Goal: Task Accomplishment & Management: Use online tool/utility

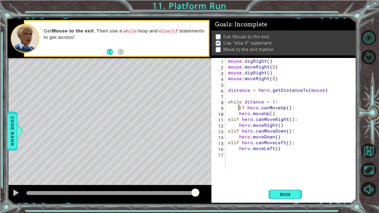
scroll to position [0, 2]
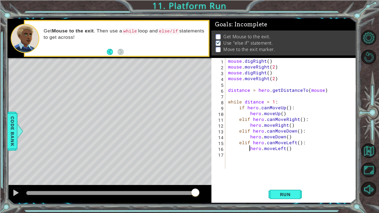
click at [312, 89] on div "mouse . digRight ( ) mouse . moveRight ( 2 ) mouse . digRight ( ) mouse . moveR…" at bounding box center [292, 119] width 131 height 122
click at [326, 90] on div "mouse . digRight ( ) mouse . moveRight ( 2 ) mouse . digRight ( ) mouse . moveR…" at bounding box center [292, 119] width 131 height 122
drag, startPoint x: 326, startPoint y: 90, endPoint x: 216, endPoint y: 91, distance: 110.0
click at [216, 91] on div "distance = hero.getDistanceTo(mouse) 1 2 3 4 5 6 7 8 9 10 11 12 13 14 15 16 17 …" at bounding box center [284, 113] width 144 height 111
click at [298, 149] on div "mouse . digRight ( ) mouse . moveRight ( 2 ) mouse . digRight ( ) mouse . moveR…" at bounding box center [292, 119] width 131 height 122
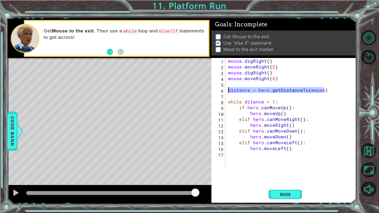
type textarea "hero.moveLeft()"
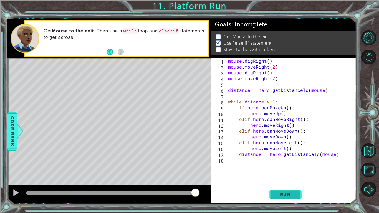
click at [281, 194] on span "Run" at bounding box center [286, 195] width 22 height 6
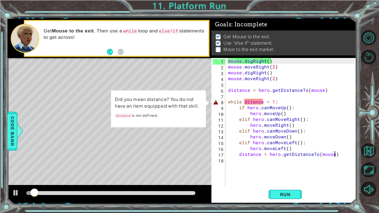
click at [248, 100] on div "mouse . digRight ( ) mouse . moveRight ( 2 ) mouse . digRight ( ) mouse . moveR…" at bounding box center [292, 128] width 131 height 140
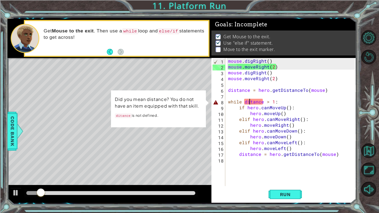
scroll to position [0, 1]
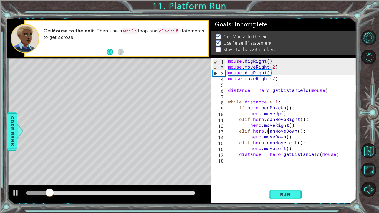
click at [269, 132] on div "mouse . digRight ( ) mouse . moveRight ( 2 ) mouse . digRight ( ) mouse . moveR…" at bounding box center [292, 128] width 131 height 140
type textarea "elif hero.canMoveDown():"
click at [282, 190] on button "Run" at bounding box center [285, 194] width 33 height 14
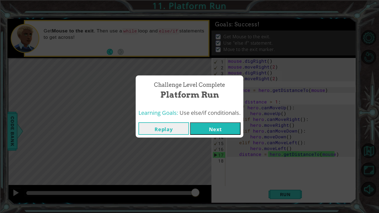
drag, startPoint x: 54, startPoint y: 195, endPoint x: 241, endPoint y: 184, distance: 186.7
click at [241, 184] on body "1 ההההההההההההההההההההההההההההההההההההההההההההההההההההההההההההההההההההההההההההה…" at bounding box center [189, 106] width 379 height 213
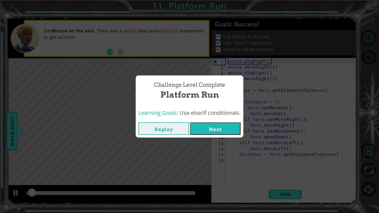
click at [216, 128] on button "Next" at bounding box center [215, 128] width 51 height 12
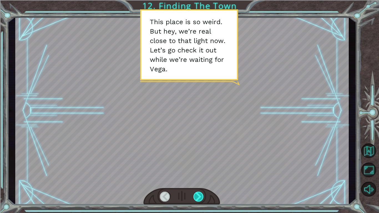
click at [195, 195] on div at bounding box center [199, 197] width 11 height 10
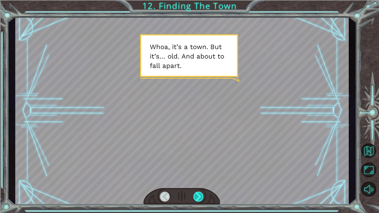
click at [195, 194] on div at bounding box center [199, 197] width 11 height 10
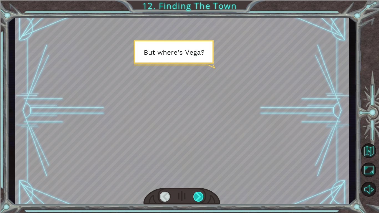
click at [195, 194] on div at bounding box center [199, 197] width 11 height 10
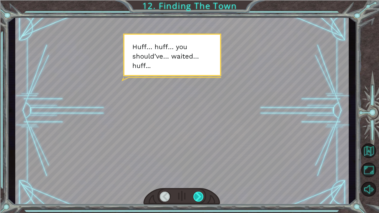
click at [195, 194] on div at bounding box center [199, 197] width 11 height 10
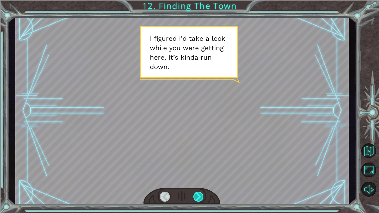
click at [194, 194] on div at bounding box center [199, 197] width 11 height 10
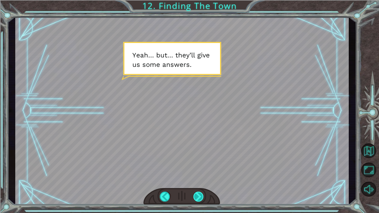
click at [194, 194] on div at bounding box center [199, 197] width 11 height 10
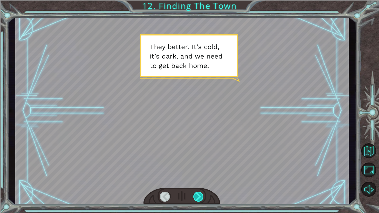
click at [194, 194] on div at bounding box center [199, 197] width 11 height 10
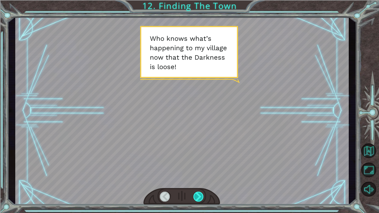
click at [194, 194] on div at bounding box center [199, 197] width 11 height 10
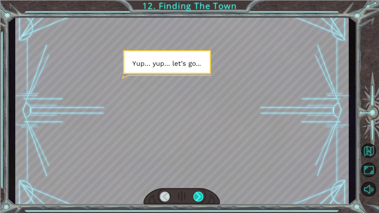
click at [194, 194] on div at bounding box center [199, 197] width 11 height 10
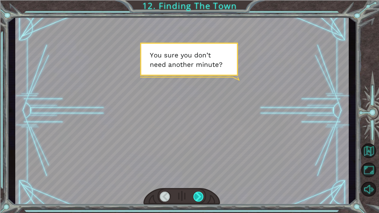
click at [194, 194] on div at bounding box center [199, 197] width 11 height 10
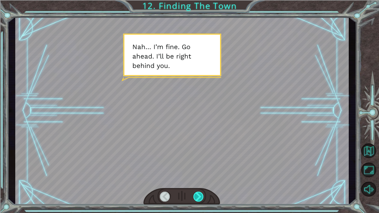
click at [194, 194] on div at bounding box center [199, 197] width 11 height 10
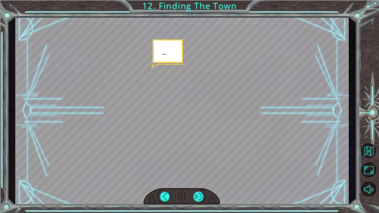
click at [194, 194] on div at bounding box center [199, 197] width 11 height 10
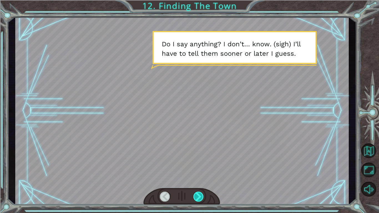
click at [194, 194] on div at bounding box center [199, 197] width 11 height 10
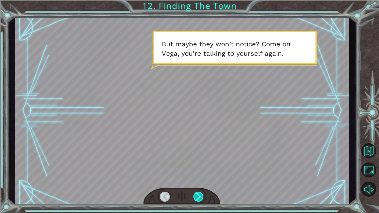
click at [194, 194] on div at bounding box center [199, 197] width 11 height 10
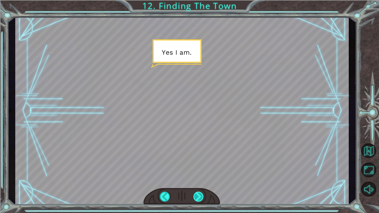
click at [194, 194] on div at bounding box center [199, 197] width 11 height 10
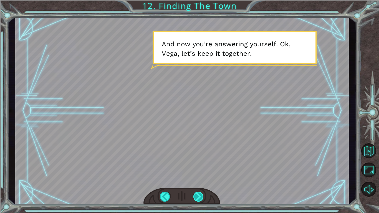
click at [194, 194] on div at bounding box center [199, 197] width 11 height 10
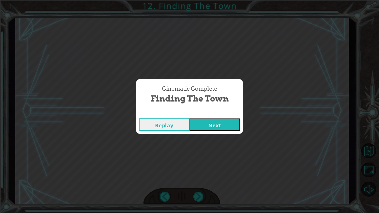
click at [208, 128] on button "Next" at bounding box center [215, 125] width 51 height 12
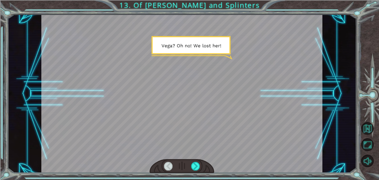
click at [195, 161] on div at bounding box center [182, 166] width 65 height 14
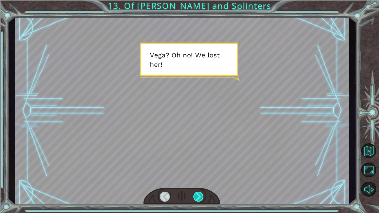
click at [197, 193] on div at bounding box center [199, 197] width 11 height 10
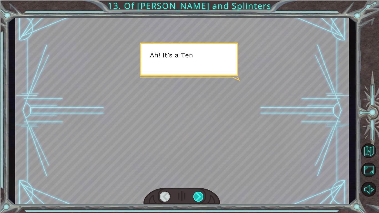
click at [197, 193] on div at bounding box center [199, 197] width 11 height 10
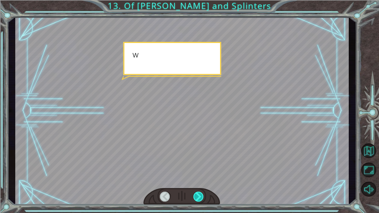
click at [197, 193] on div at bounding box center [199, 197] width 11 height 10
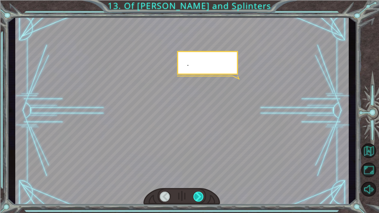
click at [197, 193] on div at bounding box center [199, 197] width 11 height 10
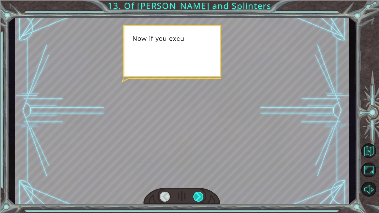
click at [197, 194] on div at bounding box center [199, 197] width 11 height 10
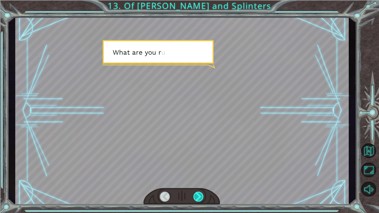
click at [197, 194] on div at bounding box center [199, 197] width 11 height 10
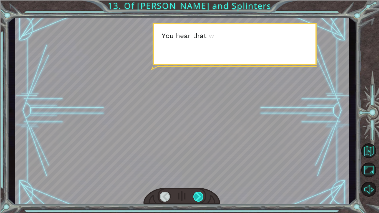
click at [197, 194] on div at bounding box center [199, 197] width 11 height 10
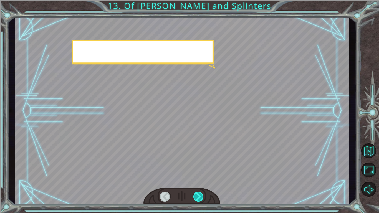
click at [197, 194] on div at bounding box center [199, 197] width 11 height 10
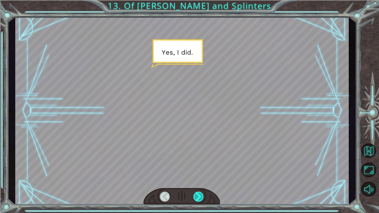
click at [197, 194] on div at bounding box center [199, 197] width 11 height 10
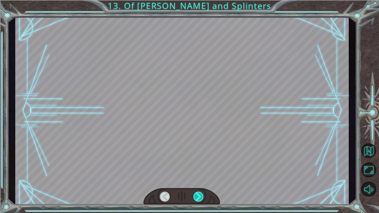
click at [197, 194] on div at bounding box center [199, 197] width 11 height 10
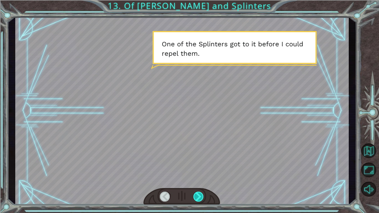
click at [197, 194] on div at bounding box center [199, 197] width 11 height 10
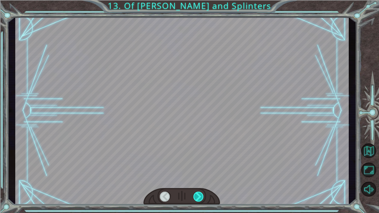
click at [197, 194] on div at bounding box center [199, 197] width 11 height 10
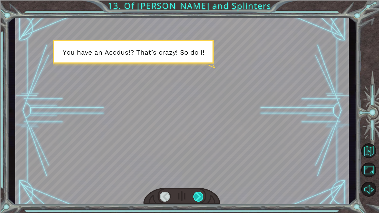
click at [197, 194] on div at bounding box center [199, 197] width 11 height 10
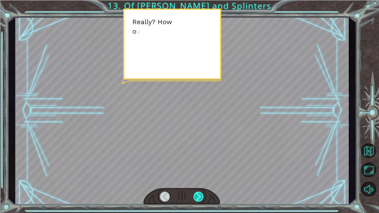
click at [197, 194] on div at bounding box center [199, 197] width 11 height 10
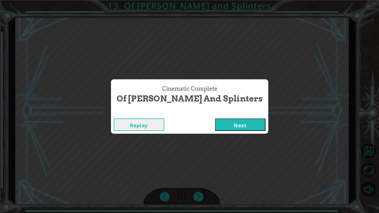
click at [214, 132] on div "Replay Next" at bounding box center [189, 125] width 157 height 18
click at [215, 124] on button "Next" at bounding box center [240, 125] width 51 height 12
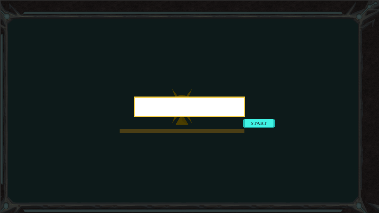
click at [217, 212] on icon at bounding box center [189, 106] width 379 height 213
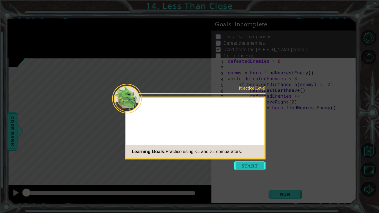
click at [240, 166] on button "Start" at bounding box center [250, 166] width 32 height 9
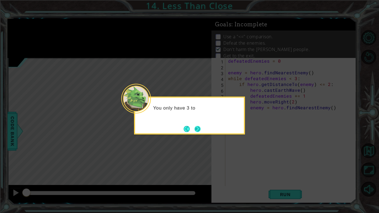
click at [199, 128] on button "Next" at bounding box center [198, 129] width 6 height 6
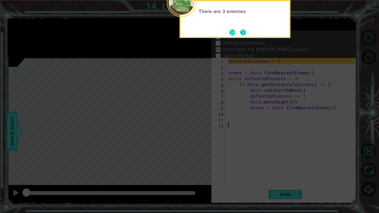
click at [245, 33] on button "Next" at bounding box center [243, 32] width 6 height 6
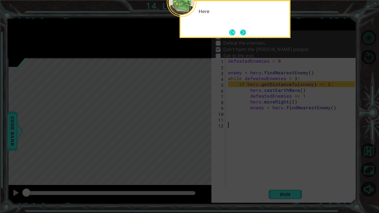
click at [245, 33] on button "Next" at bounding box center [243, 32] width 6 height 6
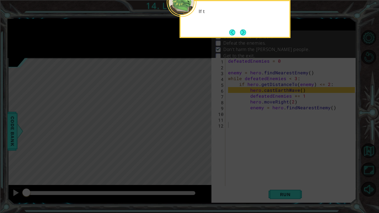
click at [245, 33] on button "Next" at bounding box center [243, 32] width 6 height 6
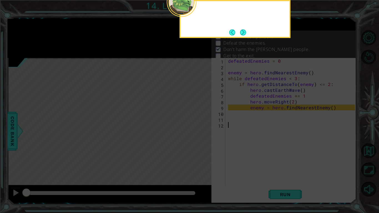
click at [245, 33] on button "Next" at bounding box center [243, 32] width 6 height 6
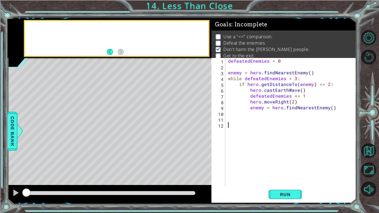
click at [245, 33] on div "Use a "<=" comparison. Defeat the enemies. Don't harm the [PERSON_NAME] people.…" at bounding box center [284, 46] width 145 height 31
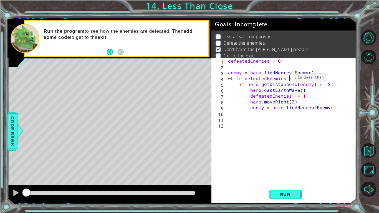
click at [290, 79] on div "defeatedEnemies = 0 enemy = hero . findNearestEnemy ( ) while defeatedEnemies <…" at bounding box center [292, 128] width 131 height 140
click at [333, 107] on div "defeatedEnemies = 0 enemy = hero . findNearestEnemy ( ) while defeatedEnemies <…" at bounding box center [292, 128] width 131 height 140
click at [279, 93] on div "defeatedEnemies = 0 enemy = hero . findNearestEnemy ( ) while defeatedEnemies <…" at bounding box center [292, 128] width 131 height 140
type textarea "defeatedEnemies += 1"
click at [282, 98] on div "defeatedEnemies = 0 enemy = hero . findNearestEnemy ( ) while defeatedEnemies <…" at bounding box center [292, 128] width 131 height 140
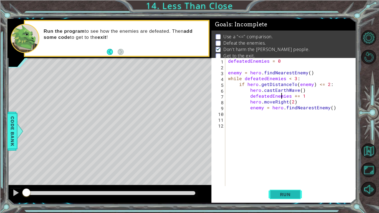
click at [297, 192] on button "Run" at bounding box center [285, 194] width 33 height 14
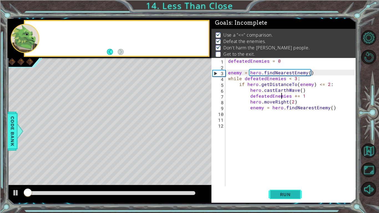
scroll to position [2, 0]
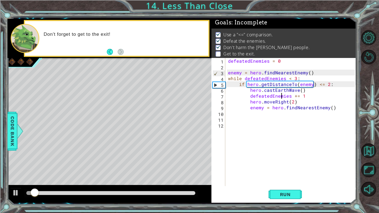
click at [279, 116] on div "defeatedEnemies = 0 enemy = hero . findNearestEnemy ( ) while defeatedEnemies <…" at bounding box center [292, 128] width 131 height 140
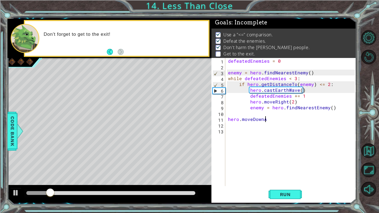
scroll to position [0, 2]
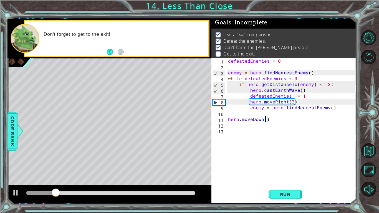
click at [298, 117] on div "defeatedEnemies = 0 enemy = hero . findNearestEnemy ( ) while defeatedEnemies <…" at bounding box center [292, 128] width 131 height 140
click at [277, 199] on button "Run" at bounding box center [285, 194] width 33 height 14
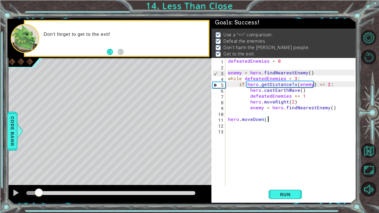
drag, startPoint x: 39, startPoint y: 192, endPoint x: 266, endPoint y: 172, distance: 228.1
click at [266, 172] on div "1 ההההההההההההההההההההההההההההההההההההההההההההההההההההההההההההההההההההההההההההה…" at bounding box center [181, 111] width 349 height 184
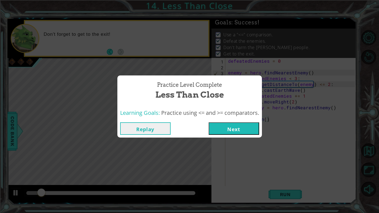
click at [148, 129] on button "Replay" at bounding box center [145, 128] width 51 height 12
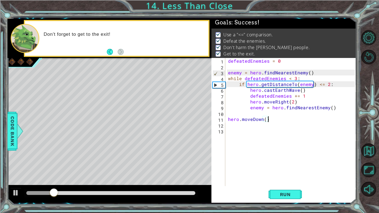
click at [337, 109] on div "defeatedEnemies = 0 enemy = hero . findNearestEnemy ( ) while defeatedEnemies <…" at bounding box center [292, 128] width 131 height 140
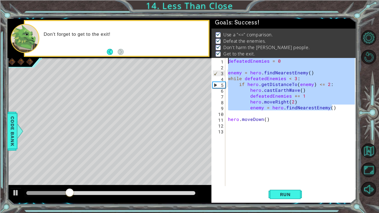
drag, startPoint x: 337, startPoint y: 109, endPoint x: 216, endPoint y: 51, distance: 134.0
click at [216, 51] on div "Goals : Success! Use a "<=" comparison. Defeat the enemies. Don't harm the [PER…" at bounding box center [284, 111] width 145 height 184
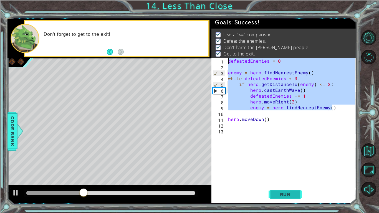
click at [286, 193] on span "Run" at bounding box center [286, 195] width 22 height 6
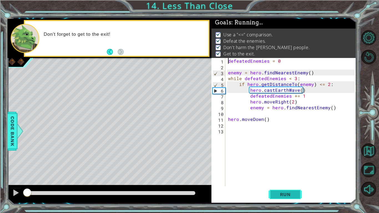
type textarea "defeatedEnemies = 0"
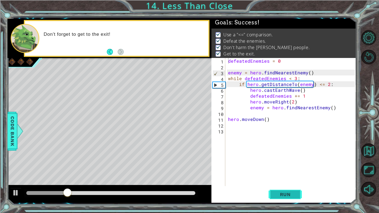
click at [282, 199] on button "Run" at bounding box center [285, 194] width 33 height 14
drag, startPoint x: 26, startPoint y: 189, endPoint x: 65, endPoint y: 197, distance: 39.8
click at [65, 197] on div at bounding box center [109, 194] width 204 height 18
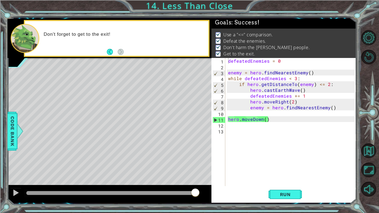
drag, startPoint x: 42, startPoint y: 195, endPoint x: 379, endPoint y: 213, distance: 337.4
click at [379, 213] on div "1 ההההההההההההההההההההההההההההההההההההההההההההההההההההההההההההההההההההההההההההה…" at bounding box center [189, 106] width 379 height 213
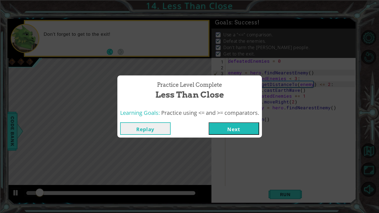
click at [230, 127] on button "Next" at bounding box center [234, 128] width 51 height 12
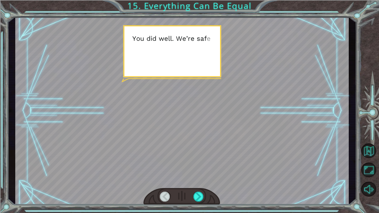
click at [45, 42] on div at bounding box center [182, 111] width 334 height 188
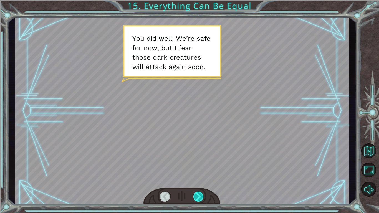
click at [197, 200] on div at bounding box center [199, 197] width 11 height 10
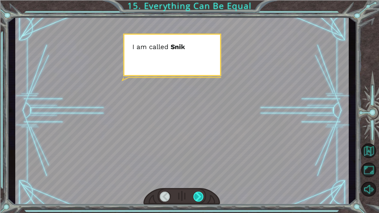
click at [197, 200] on div at bounding box center [199, 197] width 11 height 10
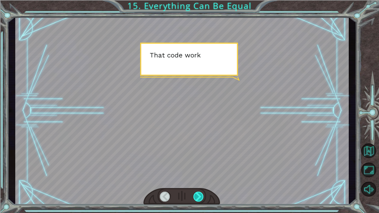
click at [197, 200] on div at bounding box center [199, 197] width 11 height 10
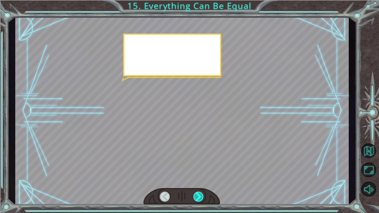
click at [197, 200] on div at bounding box center [199, 197] width 11 height 10
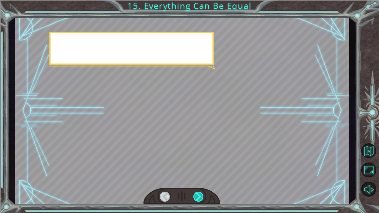
click at [197, 200] on div at bounding box center [199, 197] width 11 height 10
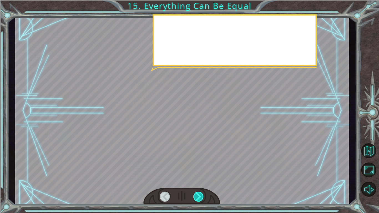
click at [197, 200] on div at bounding box center [199, 197] width 11 height 10
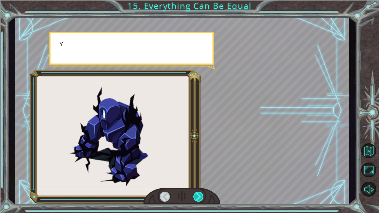
click at [197, 200] on div at bounding box center [199, 197] width 11 height 10
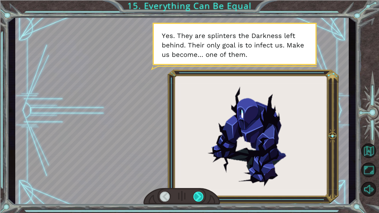
click at [197, 200] on div at bounding box center [199, 197] width 11 height 10
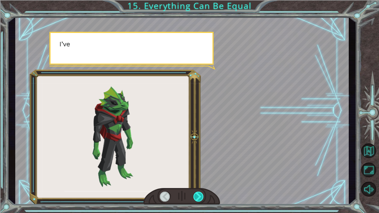
click at [197, 200] on div at bounding box center [199, 197] width 11 height 10
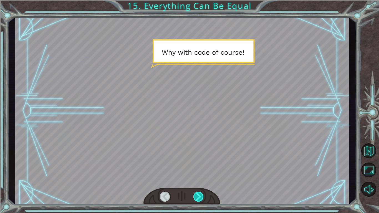
click at [197, 200] on div at bounding box center [199, 197] width 11 height 10
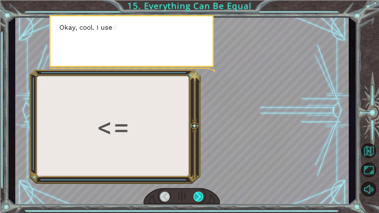
click at [197, 200] on div at bounding box center [199, 197] width 11 height 10
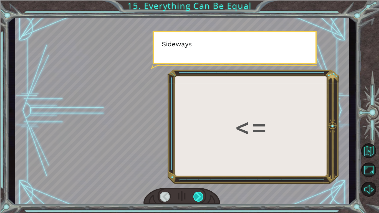
click at [197, 200] on div at bounding box center [199, 197] width 11 height 10
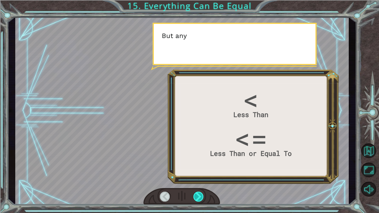
click at [197, 200] on div at bounding box center [199, 197] width 11 height 10
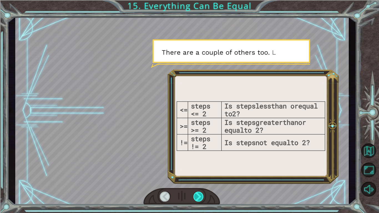
click at [197, 200] on div at bounding box center [199, 197] width 11 height 10
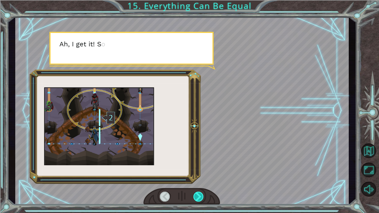
click at [197, 200] on div at bounding box center [199, 197] width 11 height 10
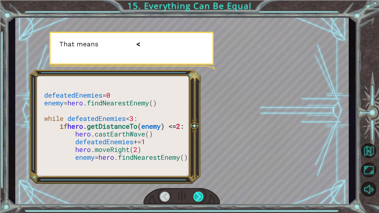
click at [197, 200] on div at bounding box center [199, 197] width 11 height 10
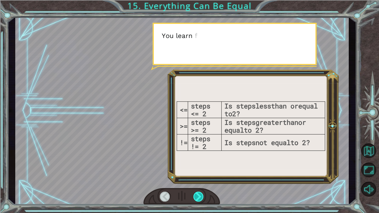
click at [197, 200] on div at bounding box center [199, 197] width 11 height 10
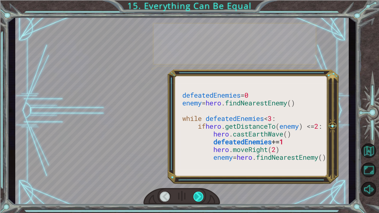
click at [197, 200] on div at bounding box center [199, 197] width 11 height 10
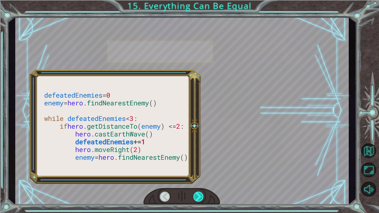
click at [197, 200] on div at bounding box center [199, 197] width 11 height 10
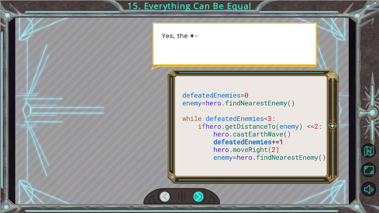
click at [197, 200] on div at bounding box center [199, 197] width 11 height 10
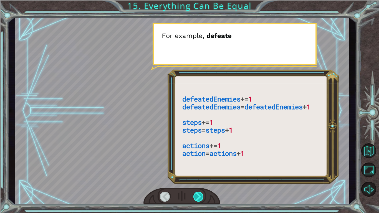
click at [197, 200] on div at bounding box center [199, 197] width 11 height 10
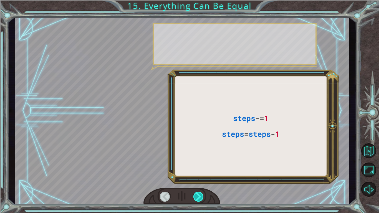
click at [197, 200] on div at bounding box center [199, 197] width 11 height 10
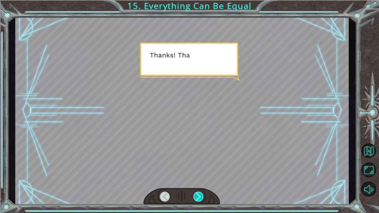
click at [197, 200] on div at bounding box center [199, 197] width 11 height 10
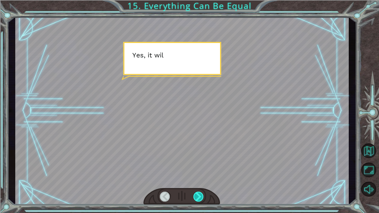
click at [197, 200] on div at bounding box center [199, 197] width 11 height 10
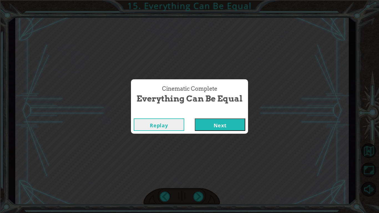
click at [229, 125] on button "Next" at bounding box center [220, 125] width 51 height 12
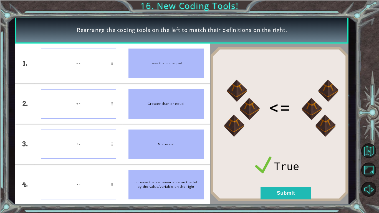
click at [99, 56] on div "<=" at bounding box center [79, 64] width 76 height 30
click at [101, 109] on div "+=" at bounding box center [79, 104] width 76 height 30
click at [271, 199] on button "Submit" at bounding box center [286, 193] width 51 height 12
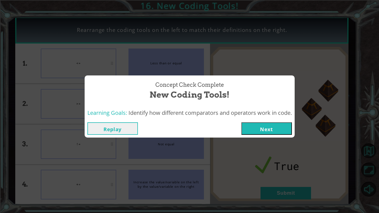
click at [266, 120] on div "Replay Next" at bounding box center [190, 129] width 210 height 18
click at [269, 131] on button "Next" at bounding box center [267, 128] width 51 height 12
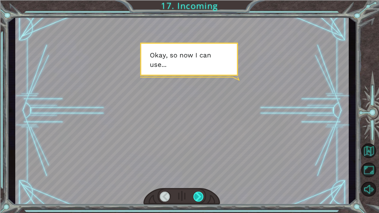
click at [197, 197] on div at bounding box center [199, 197] width 11 height 10
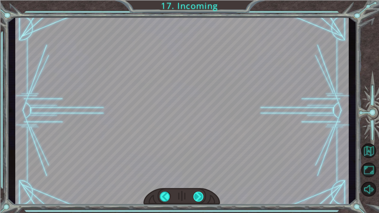
click at [197, 197] on div at bounding box center [199, 197] width 11 height 10
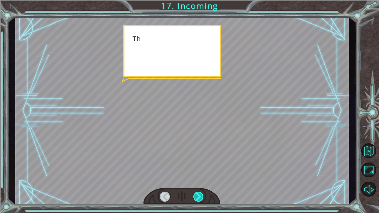
click at [197, 197] on div at bounding box center [199, 197] width 11 height 10
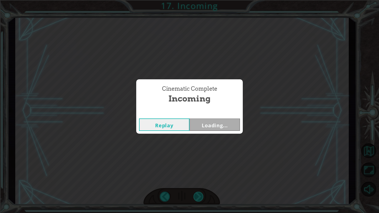
click at [197, 197] on div "Cinematic Complete Incoming Replay Loading..." at bounding box center [189, 106] width 379 height 213
click at [232, 125] on button "Next" at bounding box center [215, 125] width 51 height 12
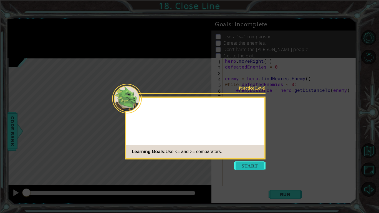
click at [239, 161] on icon at bounding box center [189, 106] width 379 height 213
click at [239, 163] on button "Start" at bounding box center [250, 166] width 32 height 9
click at [244, 167] on icon at bounding box center [189, 106] width 379 height 213
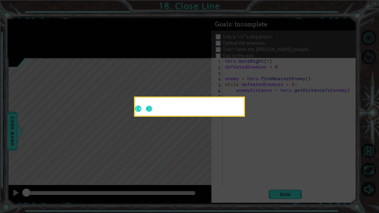
click at [149, 109] on button "Next" at bounding box center [149, 109] width 6 height 6
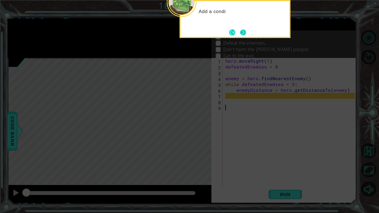
click at [243, 32] on button "Next" at bounding box center [243, 32] width 6 height 6
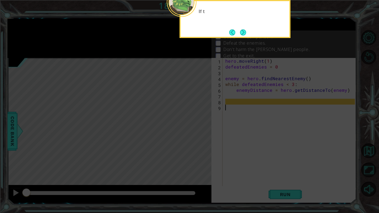
click at [243, 32] on button "Next" at bounding box center [243, 32] width 6 height 6
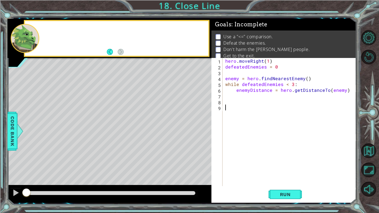
click at [243, 32] on div "Use a "<=" comparison. Defeat the enemies. Don't harm the [PERSON_NAME] people.…" at bounding box center [284, 46] width 145 height 31
click at [271, 101] on div "hero . moveRight ( 1 ) defeatedEnemies = 0 enemy = hero . findNearestEnemy ( ) …" at bounding box center [291, 128] width 134 height 140
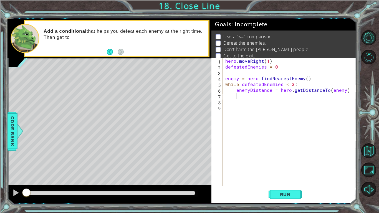
click at [272, 96] on div "hero . moveRight ( 1 ) defeatedEnemies = 0 enemy = hero . findNearestEnemy ( ) …" at bounding box center [291, 128] width 134 height 140
type textarea "if enemyDistance <= 3:"
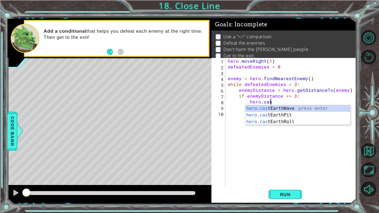
type textarea "hero.cast"
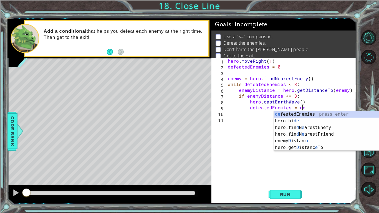
scroll to position [0, 4]
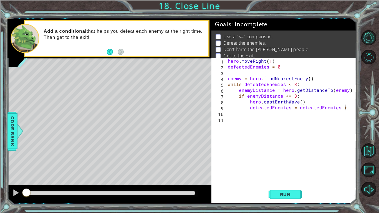
type textarea "defeatedEnemies = defeatedEnemies + 1"
click at [279, 198] on button "Run" at bounding box center [285, 194] width 33 height 14
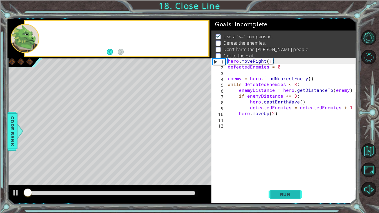
scroll to position [2, 0]
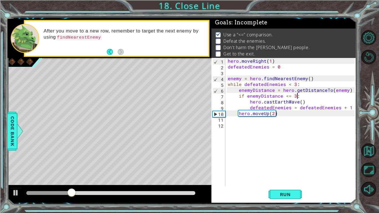
click at [341, 97] on div "hero . moveRight ( 1 ) defeatedEnemies = 0 enemy = hero . findNearestEnemy ( ) …" at bounding box center [292, 128] width 131 height 140
click at [15, 195] on div at bounding box center [15, 192] width 7 height 7
click at [327, 103] on div "hero . moveRight ( 1 ) defeatedEnemies = 0 enemy = hero . findNearestEnemy ( ) …" at bounding box center [292, 128] width 131 height 140
click at [301, 79] on div "hero . moveRight ( 1 ) defeatedEnemies = 0 enemy = hero . findNearestEnemy ( ) …" at bounding box center [292, 128] width 131 height 140
click at [285, 78] on div "hero . moveRight ( 1 ) defeatedEnemies = 0 enemy = hero . findNearestEnemy ( ) …" at bounding box center [292, 128] width 131 height 140
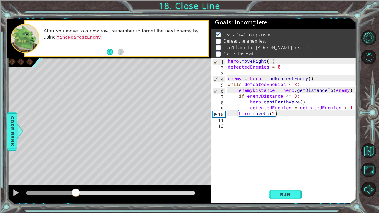
click at [316, 77] on div "hero . moveRight ( 1 ) defeatedEnemies = 0 enemy = hero . findNearestEnemy ( ) …" at bounding box center [292, 128] width 131 height 140
drag, startPoint x: 316, startPoint y: 77, endPoint x: 226, endPoint y: 77, distance: 89.4
click at [226, 77] on div "enemy = hero.findNearestEnemy() 1 2 3 4 5 6 7 8 9 10 11 12 hero . moveRight ( 1…" at bounding box center [284, 122] width 144 height 128
click at [234, 92] on div "hero . moveRight ( 1 ) defeatedEnemies = 0 enemy = hero . findNearestEnemy ( ) …" at bounding box center [292, 128] width 131 height 140
type textarea "enemyDistance = hero.getDistanceTo(enemy)"
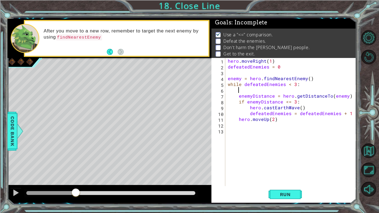
scroll to position [0, 0]
paste textarea "enemy = hero.findNearestEnemy()"
click at [292, 196] on span "Run" at bounding box center [286, 195] width 22 height 6
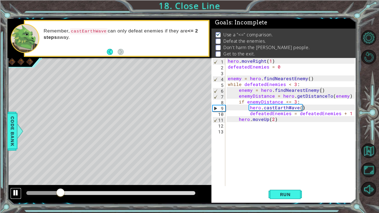
click at [13, 192] on div at bounding box center [15, 192] width 7 height 7
click at [12, 137] on span "Code Bank" at bounding box center [12, 131] width 9 height 34
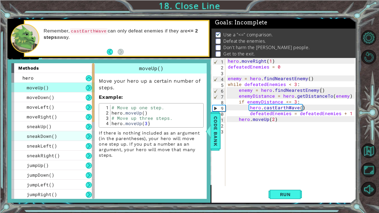
scroll to position [195, 0]
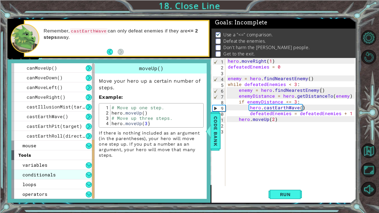
click at [47, 171] on div "conditionals" at bounding box center [52, 175] width 83 height 10
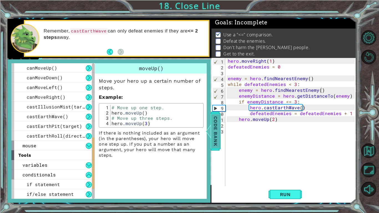
click at [215, 132] on span "Code Bank" at bounding box center [215, 131] width 9 height 34
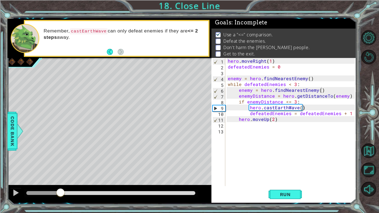
type textarea "defeatedEnemies = defeatedEnemies + 1"
click at [277, 116] on div "hero . moveRight ( 1 ) defeatedEnemies = 0 enemy = hero . findNearestEnemy ( ) …" at bounding box center [292, 128] width 131 height 140
click at [347, 113] on div "hero . moveRight ( 1 ) defeatedEnemies = 0 enemy = hero . findNearestEnemy ( ) …" at bounding box center [292, 128] width 131 height 140
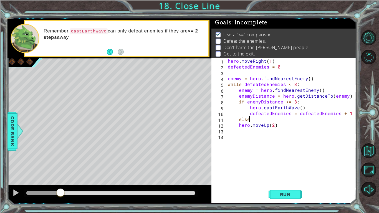
type textarea "else:"
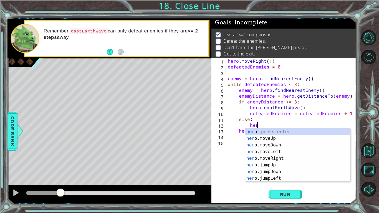
scroll to position [0, 2]
click at [346, 113] on div "hero . moveRight ( 1 ) defeatedEnemies = 0 enemy = hero . findNearestEnemy ( ) …" at bounding box center [292, 128] width 131 height 140
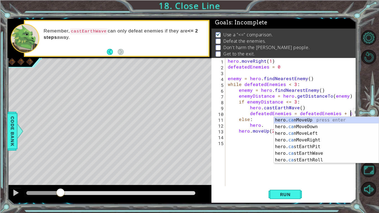
scroll to position [0, 7]
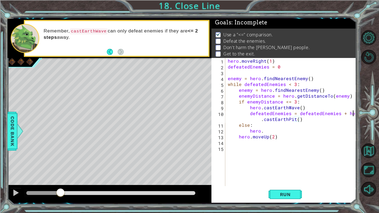
click at [353, 113] on div "hero . moveRight ( 1 ) defeatedEnemies = 0 enemy = hero . findNearestEnemy ( ) …" at bounding box center [292, 128] width 131 height 140
click at [255, 112] on div "hero . moveRight ( 1 ) defeatedEnemies = 0 enemy = hero . findNearestEnemy ( ) …" at bounding box center [292, 128] width 131 height 140
click at [345, 111] on div "hero . moveRight ( 1 ) defeatedEnemies = 0 enemy = hero . findNearestEnemy ( ) …" at bounding box center [292, 128] width 131 height 140
click at [349, 113] on div "hero . moveRight ( 1 ) defeatedEnemies = 0 enemy = hero . findNearestEnemy ( ) …" at bounding box center [292, 128] width 131 height 140
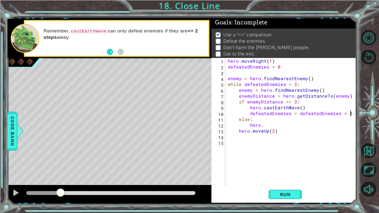
scroll to position [0, 7]
click at [294, 123] on div "hero . moveRight ( 1 ) defeatedEnemies = 0 enemy = hero . findNearestEnemy ( ) …" at bounding box center [292, 128] width 131 height 140
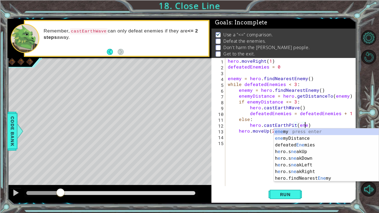
scroll to position [0, 5]
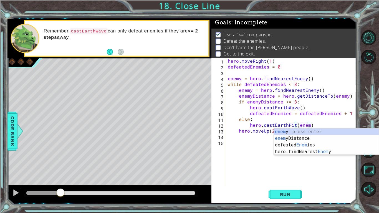
type textarea "hero.castEarthPit(enemy)"
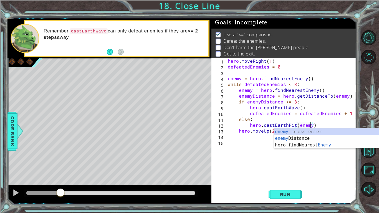
click at [318, 162] on div "hero . moveRight ( 1 ) defeatedEnemies = 0 enemy = hero . findNearestEnemy ( ) …" at bounding box center [292, 128] width 131 height 140
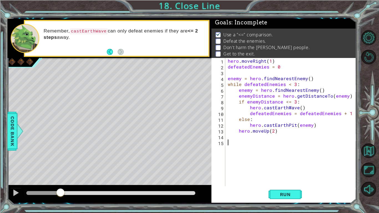
scroll to position [0, 0]
click at [286, 191] on button "Run" at bounding box center [285, 194] width 33 height 14
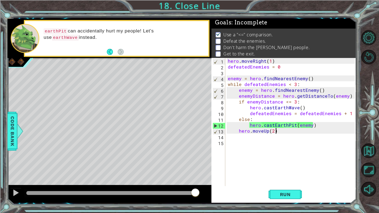
click at [292, 133] on div "hero . moveRight ( 1 ) defeatedEnemies = 0 enemy = hero . findNearestEnemy ( ) …" at bounding box center [292, 128] width 131 height 140
click at [281, 131] on div "hero . moveRight ( 1 ) defeatedEnemies = 0 enemy = hero . findNearestEnemy ( ) …" at bounding box center [292, 128] width 131 height 140
click at [280, 131] on div "hero . moveRight ( 1 ) defeatedEnemies = 0 enemy = hero . findNearestEnemy ( ) …" at bounding box center [292, 128] width 131 height 140
click at [294, 193] on span "Run" at bounding box center [286, 195] width 22 height 6
click at [248, 124] on div "hero . moveRight ( 1 ) defeatedEnemies = 0 enemy = hero . findNearestEnemy ( ) …" at bounding box center [292, 128] width 131 height 140
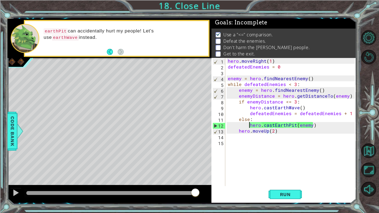
type textarea "hero.castEarthPit(enemy)"
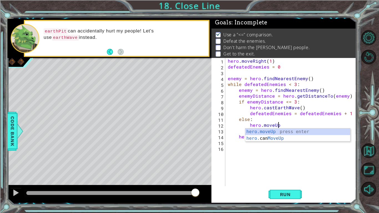
scroll to position [0, 3]
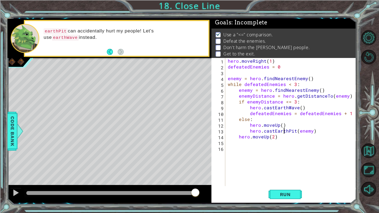
type textarea "hero.moveUp(2)"
click at [350, 111] on div "hero . moveRight ( 1 ) defeatedEnemies = 0 enemy = hero . findNearestEnemy ( ) …" at bounding box center [292, 128] width 131 height 140
type textarea "defeatedEnemies = defeatedEnemies + 1"
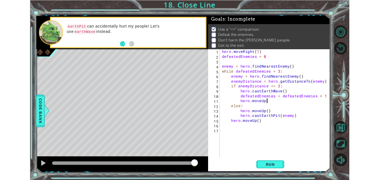
scroll to position [0, 3]
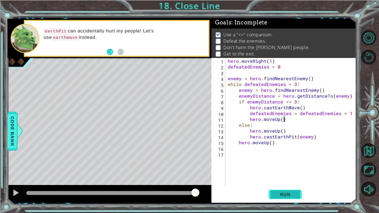
click at [286, 191] on button "Run" at bounding box center [285, 194] width 33 height 14
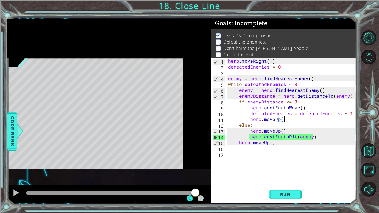
scroll to position [2, 0]
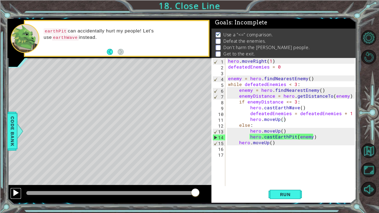
click at [17, 191] on div at bounding box center [15, 192] width 7 height 7
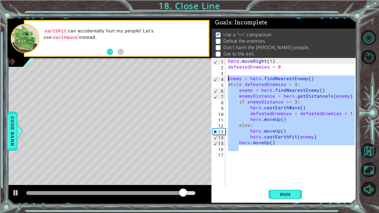
drag, startPoint x: 317, startPoint y: 148, endPoint x: 220, endPoint y: 77, distance: 119.5
click at [220, 77] on div "hero.moveUp() 1 2 3 4 5 6 7 8 9 10 11 12 13 14 15 16 17 hero . moveRight ( 1 ) …" at bounding box center [284, 122] width 144 height 128
type textarea "enemy = hero.findNearestEnemy() while defeatedEnemies < 3:"
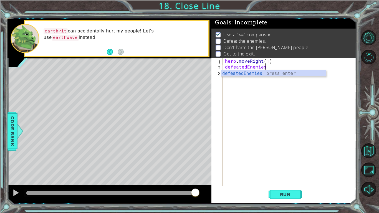
type textarea "defeatedEnemie"
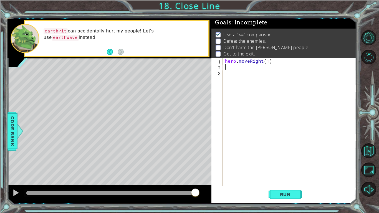
type textarea "hero.moveRight(1)"
type textarea "v"
paste textarea "enemy = hero.findNearestEnemy()"
type textarea "enemy = hero.findNearestEnemy()"
type textarea "\"
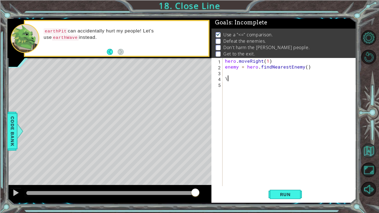
click at [370, 150] on button "Back to Map" at bounding box center [369, 151] width 15 height 15
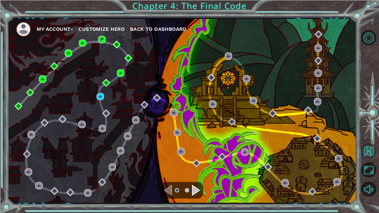
click at [370, 149] on button "Back to Map" at bounding box center [369, 151] width 15 height 15
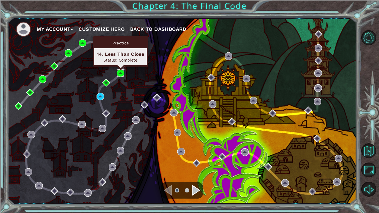
click at [123, 71] on img at bounding box center [120, 72] width 7 height 7
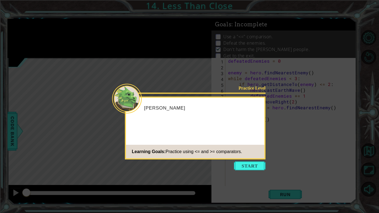
click at [253, 160] on icon at bounding box center [189, 106] width 379 height 213
click at [258, 169] on button "Start" at bounding box center [250, 166] width 32 height 9
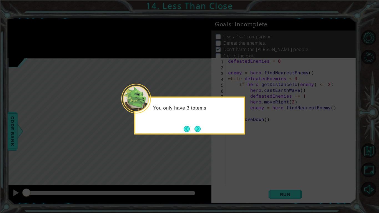
click at [205, 132] on div "You only have 3 totems" at bounding box center [189, 116] width 111 height 38
click at [199, 130] on button "Next" at bounding box center [198, 129] width 6 height 6
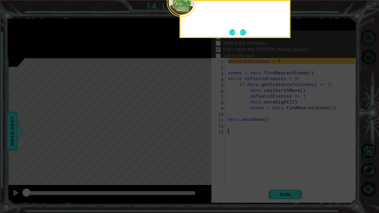
click at [278, 123] on icon at bounding box center [189, 35] width 379 height 358
click at [244, 33] on button "Next" at bounding box center [243, 32] width 6 height 6
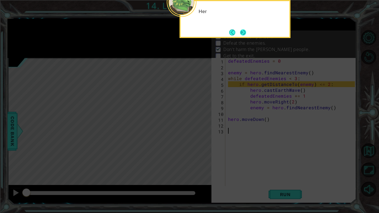
click at [244, 31] on button "Next" at bounding box center [243, 32] width 6 height 6
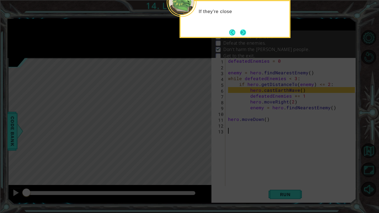
click at [240, 36] on button "Next" at bounding box center [243, 32] width 6 height 6
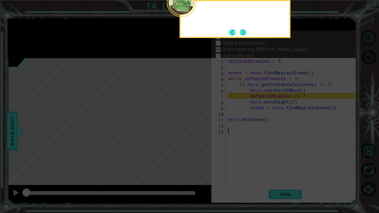
click at [247, 38] on icon at bounding box center [189, 35] width 379 height 358
click at [240, 31] on button "Next" at bounding box center [243, 32] width 6 height 6
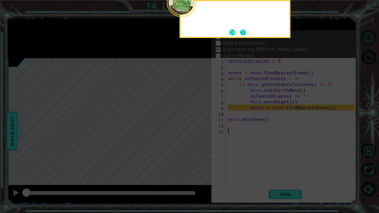
click at [246, 32] on button "Next" at bounding box center [243, 32] width 6 height 6
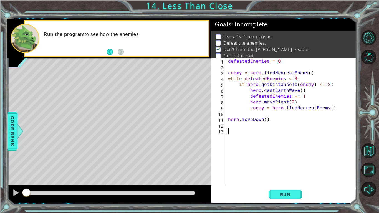
click at [272, 138] on div "defeatedEnemies = 0 enemy = hero . findNearestEnemy ( ) while defeatedEnemies <…" at bounding box center [292, 128] width 131 height 140
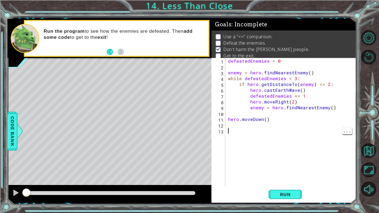
click at [245, 139] on div "defeatedEnemies = 0 enemy = hero . findNearestEnemy ( ) while defeatedEnemies <…" at bounding box center [292, 128] width 131 height 140
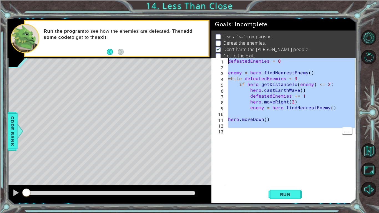
drag, startPoint x: 245, startPoint y: 139, endPoint x: 225, endPoint y: 55, distance: 86.4
click at [225, 55] on div "Goals : Incomplete Use a "<=" comparison. Defeat the enemies. Don't harm the [P…" at bounding box center [284, 111] width 145 height 184
type textarea "defeatedEnemies = 0"
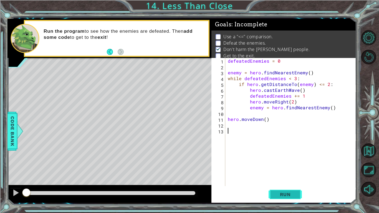
click at [286, 191] on button "Run" at bounding box center [285, 194] width 33 height 14
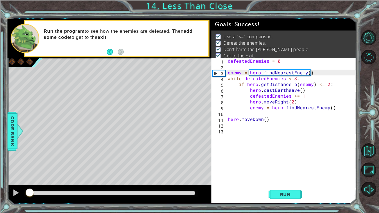
drag, startPoint x: 30, startPoint y: 191, endPoint x: 379, endPoint y: 201, distance: 349.2
click at [379, 201] on div "1 ההההההההההההההההההההההההההההההההההההההההההההההההההההההההההההההההההההההההההההה…" at bounding box center [189, 106] width 379 height 213
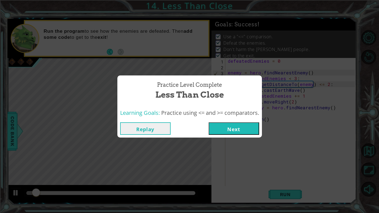
click at [256, 125] on button "Next" at bounding box center [234, 128] width 51 height 12
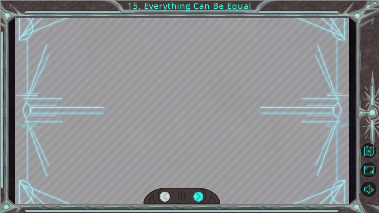
click at [216, 191] on div at bounding box center [182, 196] width 77 height 17
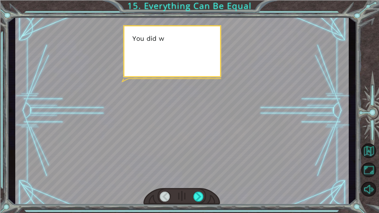
click at [216, 191] on div at bounding box center [182, 196] width 77 height 17
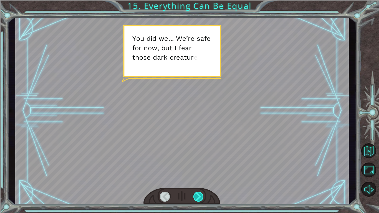
click at [196, 196] on div at bounding box center [199, 197] width 11 height 10
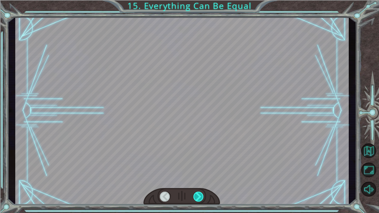
click at [196, 196] on div at bounding box center [199, 197] width 11 height 10
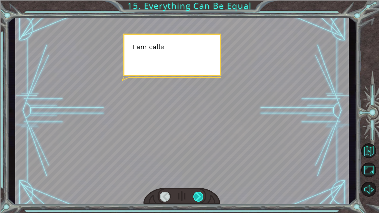
click at [196, 196] on div at bounding box center [199, 197] width 11 height 10
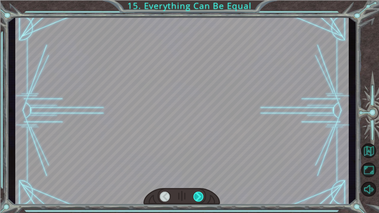
click at [196, 196] on div at bounding box center [199, 197] width 11 height 10
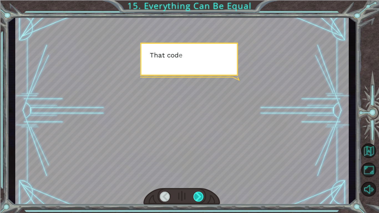
click at [196, 196] on div at bounding box center [199, 197] width 11 height 10
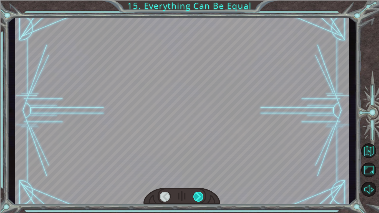
click at [196, 196] on div at bounding box center [199, 197] width 11 height 10
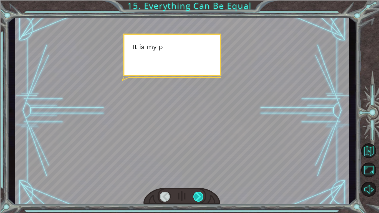
click at [196, 196] on div at bounding box center [199, 197] width 11 height 10
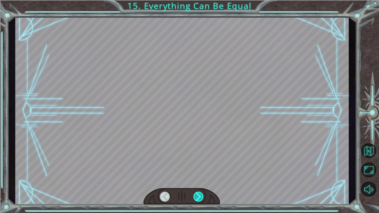
click at [196, 196] on div at bounding box center [199, 197] width 11 height 10
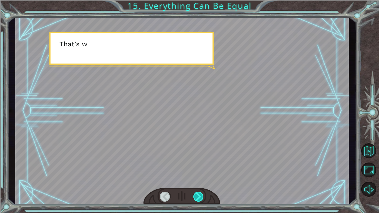
click at [196, 196] on div at bounding box center [199, 197] width 11 height 10
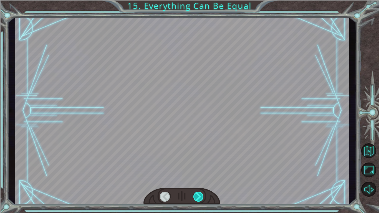
click at [196, 196] on div at bounding box center [199, 197] width 11 height 10
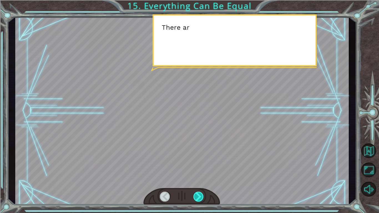
click at [196, 196] on div at bounding box center [199, 197] width 11 height 10
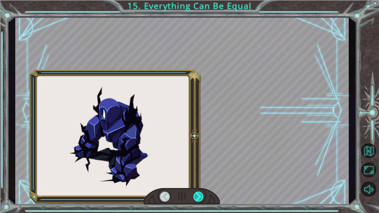
click at [196, 196] on div at bounding box center [199, 197] width 11 height 10
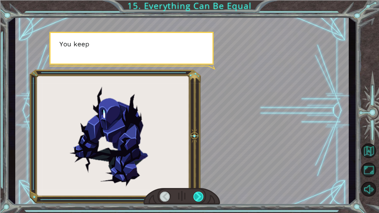
click at [196, 196] on div at bounding box center [199, 197] width 11 height 10
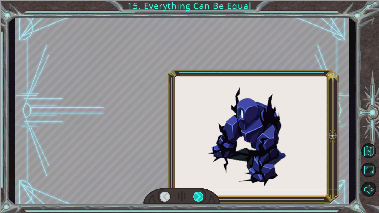
click at [196, 196] on div at bounding box center [199, 197] width 11 height 10
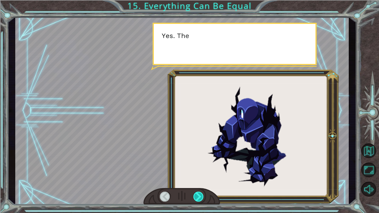
click at [196, 196] on div at bounding box center [199, 197] width 11 height 10
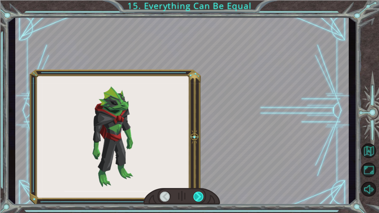
click at [196, 196] on div at bounding box center [199, 197] width 11 height 10
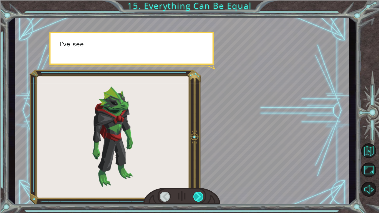
click at [196, 196] on div at bounding box center [199, 197] width 11 height 10
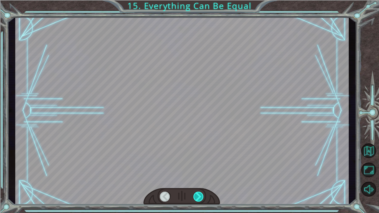
click at [196, 196] on div at bounding box center [199, 197] width 11 height 10
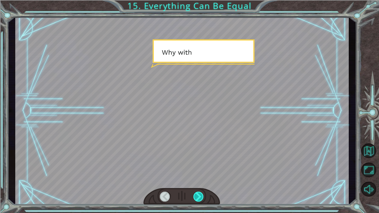
click at [196, 196] on div at bounding box center [199, 197] width 11 height 10
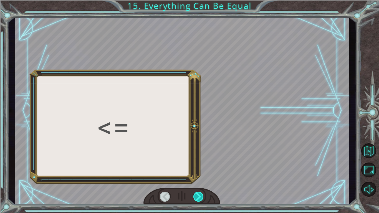
click at [196, 196] on div at bounding box center [199, 197] width 11 height 10
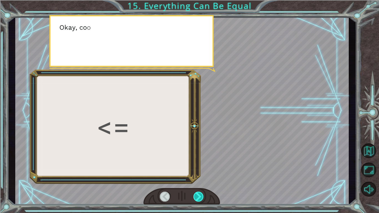
click at [196, 196] on div at bounding box center [199, 197] width 11 height 10
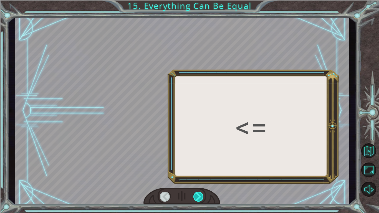
click at [196, 196] on div at bounding box center [199, 197] width 11 height 10
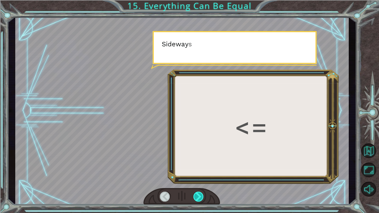
click at [196, 196] on div at bounding box center [199, 197] width 11 height 10
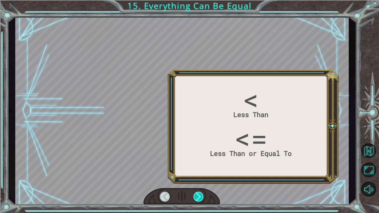
click at [196, 196] on div at bounding box center [199, 197] width 11 height 10
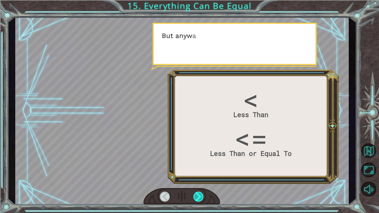
click at [196, 196] on div at bounding box center [199, 197] width 11 height 10
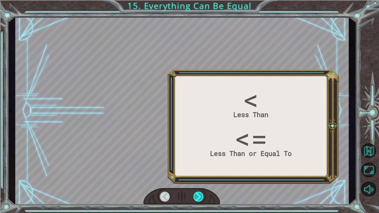
click at [196, 196] on div at bounding box center [199, 197] width 11 height 10
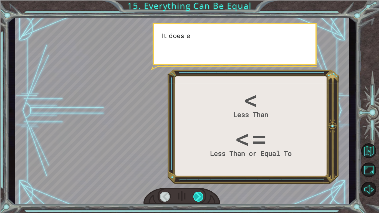
click at [196, 196] on div at bounding box center [199, 197] width 11 height 10
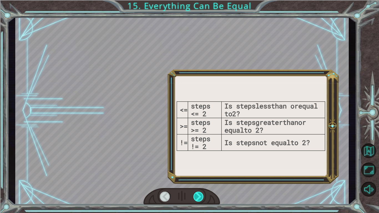
click at [196, 196] on div at bounding box center [199, 197] width 11 height 10
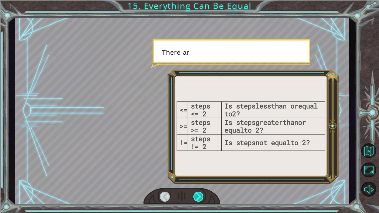
click at [196, 196] on div at bounding box center [199, 197] width 11 height 10
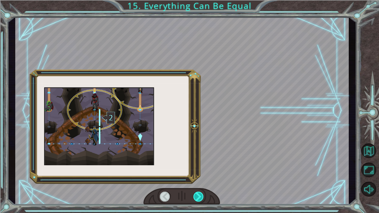
click at [196, 196] on div at bounding box center [199, 197] width 11 height 10
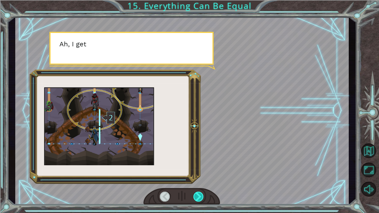
click at [196, 196] on div at bounding box center [199, 197] width 11 height 10
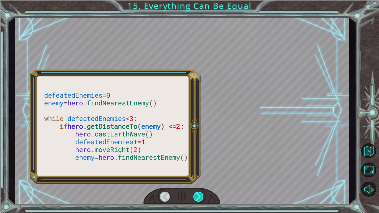
click at [196, 196] on div at bounding box center [199, 197] width 11 height 10
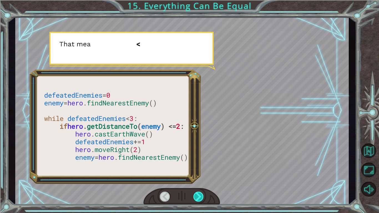
click at [196, 196] on div at bounding box center [199, 197] width 11 height 10
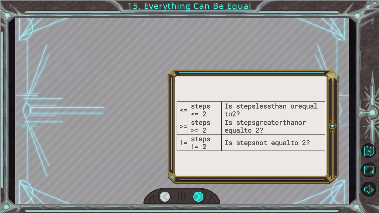
click at [196, 196] on div at bounding box center [199, 197] width 11 height 10
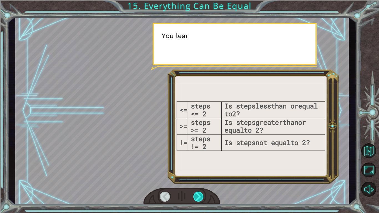
click at [196, 196] on div at bounding box center [199, 197] width 11 height 10
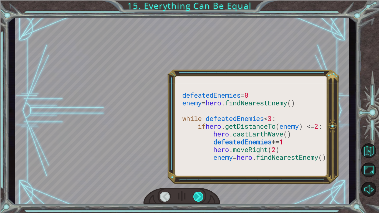
click at [196, 196] on div at bounding box center [199, 197] width 11 height 10
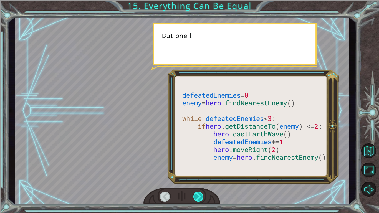
click at [196, 196] on div at bounding box center [199, 197] width 11 height 10
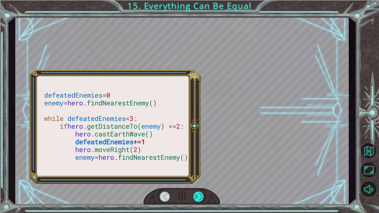
click at [196, 196] on div at bounding box center [199, 197] width 11 height 10
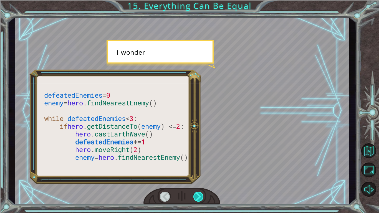
click at [196, 196] on div at bounding box center [199, 197] width 11 height 10
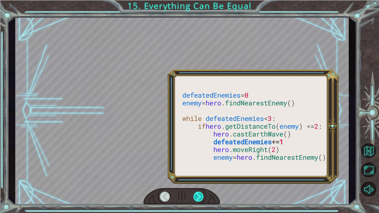
click at [196, 196] on div at bounding box center [199, 197] width 11 height 10
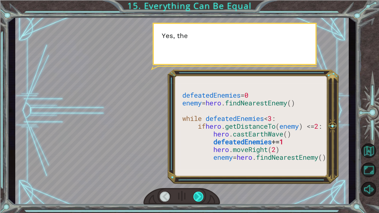
click at [196, 196] on div at bounding box center [199, 197] width 11 height 10
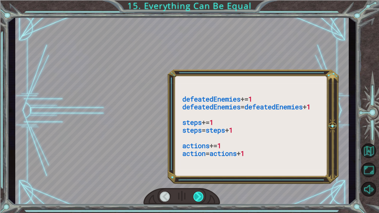
click at [196, 196] on div at bounding box center [199, 197] width 11 height 10
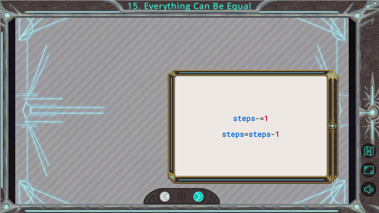
click at [196, 196] on div at bounding box center [199, 197] width 11 height 10
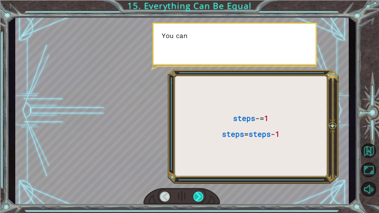
click at [196, 196] on div at bounding box center [199, 197] width 11 height 10
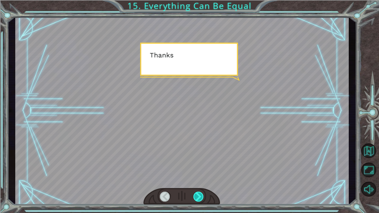
click at [196, 196] on div at bounding box center [199, 197] width 11 height 10
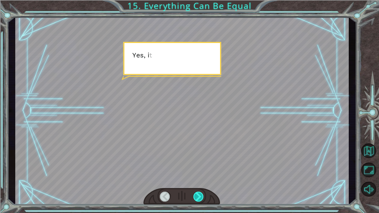
click at [196, 196] on div at bounding box center [199, 197] width 11 height 10
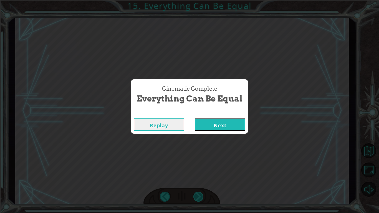
click at [196, 196] on div "Cinematic Complete Everything Can Be Equal Replay Next" at bounding box center [189, 106] width 379 height 213
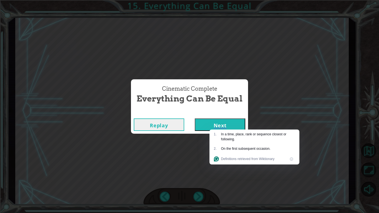
click at [230, 122] on button "Next" at bounding box center [220, 125] width 51 height 12
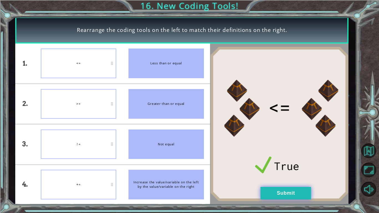
click at [284, 194] on button "Submit" at bounding box center [286, 193] width 51 height 12
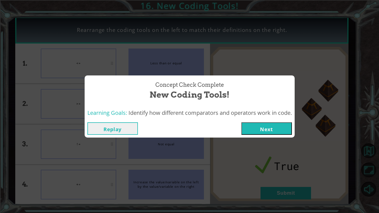
click at [253, 126] on button "Next" at bounding box center [267, 128] width 51 height 12
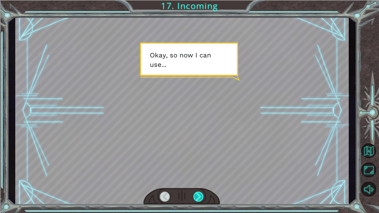
click at [196, 196] on div at bounding box center [199, 197] width 11 height 10
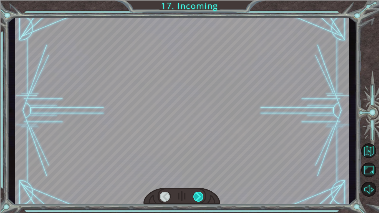
click at [196, 196] on div at bounding box center [199, 197] width 11 height 10
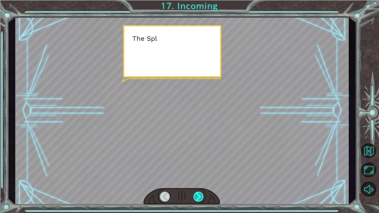
click at [196, 196] on div at bounding box center [199, 197] width 11 height 10
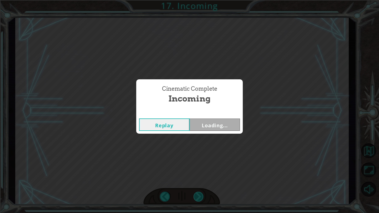
click at [196, 196] on div "Cinematic Complete Incoming Replay Loading..." at bounding box center [189, 106] width 379 height 213
click at [225, 129] on button "Next" at bounding box center [215, 125] width 51 height 12
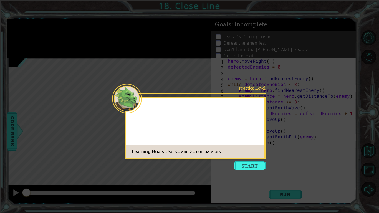
click at [247, 167] on button "Start" at bounding box center [250, 166] width 32 height 9
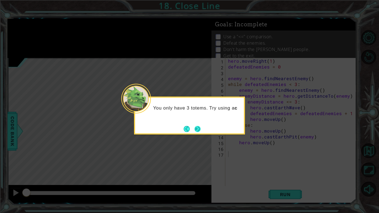
click at [196, 127] on button "Next" at bounding box center [198, 129] width 6 height 6
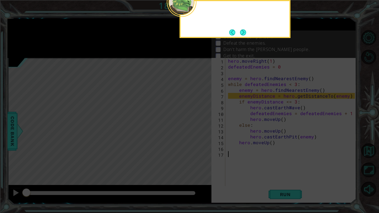
click at [196, 127] on icon at bounding box center [189, 35] width 379 height 358
click at [243, 29] on button "Next" at bounding box center [243, 32] width 6 height 6
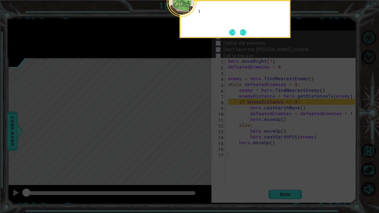
click at [243, 29] on button "Next" at bounding box center [243, 32] width 6 height 6
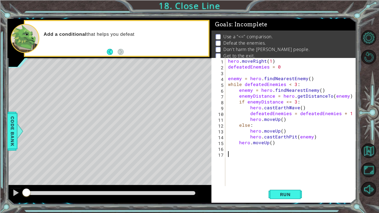
click at [279, 167] on div "hero . moveRight ( 1 ) defeatedEnemies = 0 enemy = hero . findNearestEnemy ( ) …" at bounding box center [292, 128] width 131 height 140
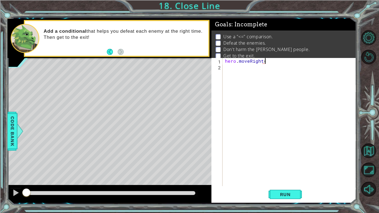
scroll to position [0, 2]
type textarea "hero.moveRight()"
click at [278, 167] on div "hero . moveRight ( )" at bounding box center [291, 128] width 134 height 140
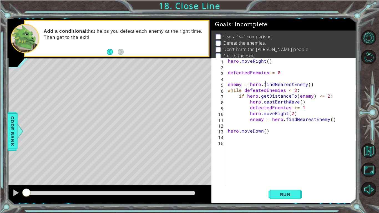
click at [265, 82] on div "hero . moveRight ( ) defeatedEnemies = 0 enemy = hero . findNearestEnemy ( ) wh…" at bounding box center [292, 128] width 131 height 140
type textarea "enemy = hero.findNearestEnemy()"
click at [312, 125] on div "hero . moveRight ( ) defeatedEnemies = 0 enemy = hero . findNearestEnemy ( ) wh…" at bounding box center [292, 128] width 131 height 140
click at [299, 136] on div "hero . moveRight ( ) defeatedEnemies = 0 enemy = hero . findNearestEnemy ( ) wh…" at bounding box center [292, 128] width 131 height 140
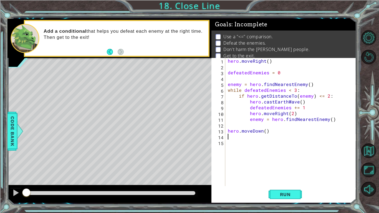
click at [301, 139] on div "hero . moveRight ( ) defeatedEnemies = 0 enemy = hero . findNearestEnemy ( ) wh…" at bounding box center [292, 128] width 131 height 140
click at [298, 139] on div "hero . moveRight ( ) defeatedEnemies = 0 enemy = hero . findNearestEnemy ( ) wh…" at bounding box center [292, 128] width 131 height 140
click at [279, 74] on div "hero . moveRight ( ) defeatedEnemies = 0 enemy = hero . findNearestEnemy ( ) wh…" at bounding box center [292, 128] width 131 height 140
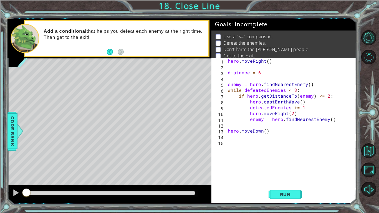
click at [256, 87] on div "hero . moveRight ( ) distance = 6 enemy = hero . findNearestEnemy ( ) while def…" at bounding box center [292, 128] width 131 height 140
click at [283, 90] on div "hero . moveRight ( ) distance = 6 enemy = hero . findNearestEnemy ( ) while def…" at bounding box center [292, 128] width 131 height 140
click at [278, 133] on div "hero . moveRight ( ) distance = 6 enemy = hero . findNearestEnemy ( ) while dis…" at bounding box center [292, 128] width 131 height 140
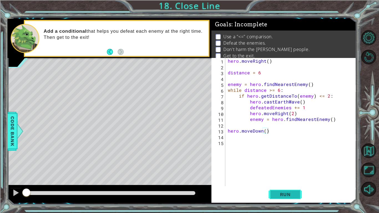
click at [283, 191] on button "Run" at bounding box center [285, 194] width 33 height 14
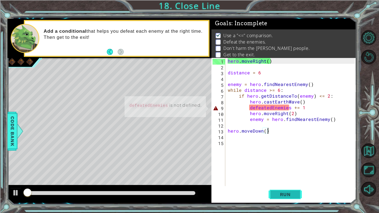
scroll to position [2, 0]
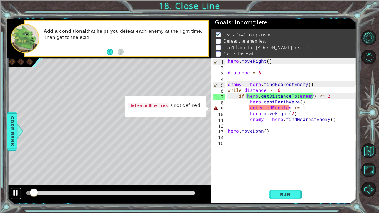
click at [19, 192] on div at bounding box center [15, 192] width 7 height 7
click at [289, 108] on div "hero . moveRight ( ) distance = 6 enemy = hero . findNearestEnemy ( ) while dis…" at bounding box center [292, 128] width 131 height 140
type textarea "defeatedEnemies += 1"
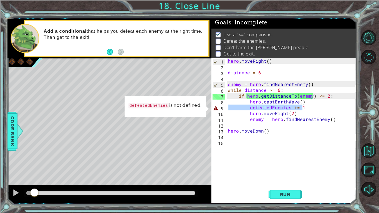
drag, startPoint x: 305, startPoint y: 107, endPoint x: 222, endPoint y: 108, distance: 83.0
click at [222, 108] on div "defeatedEnemies += 1 1 2 3 4 5 6 7 8 9 10 11 12 13 14 15 hero . moveRight ( ) d…" at bounding box center [284, 122] width 144 height 128
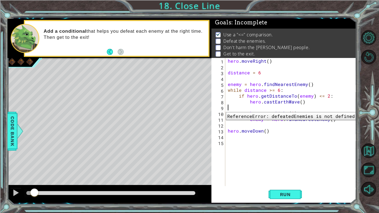
scroll to position [0, 0]
type textarea "hero.castEarthWave()"
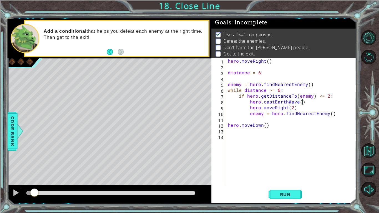
click at [317, 137] on div "hero . moveRight ( ) distance = 6 enemy = hero . findNearestEnemy ( ) while dis…" at bounding box center [292, 128] width 131 height 140
click at [266, 102] on div "hero . moveRight ( ) distance = 6 enemy = hero . findNearestEnemy ( ) while dis…" at bounding box center [292, 128] width 131 height 140
click at [286, 107] on div "hero . moveRight ( ) distance = 6 enemy = hero . findNearestEnemy ( ) while dis…" at bounding box center [292, 128] width 131 height 140
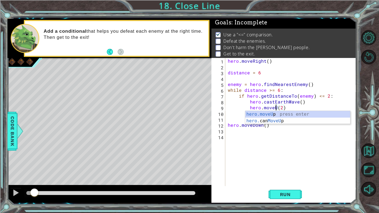
type textarea "hero.moveUp(2)"
click at [328, 152] on div "hero . moveRight ( ) distance = 6 enemy = hero . findNearestEnemy ( ) while dis…" at bounding box center [292, 128] width 131 height 140
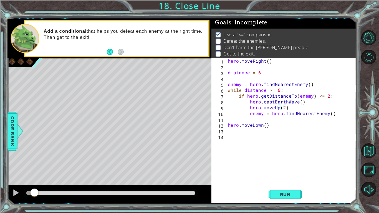
scroll to position [0, 0]
click at [302, 107] on div "hero . moveRight ( ) distance = 6 enemy = hero . findNearestEnemy ( ) while dis…" at bounding box center [292, 128] width 131 height 140
click at [301, 113] on div "hero . moveRight ( ) distance = 6 enemy = hero . findNearestEnemy ( ) while dis…" at bounding box center [292, 128] width 131 height 140
click at [334, 115] on div "hero . moveRight ( ) distance = 6 enemy = hero . findNearestEnemy ( ) while dis…" at bounding box center [292, 128] width 131 height 140
click at [232, 125] on div "hero . moveRight ( ) distance = 6 enemy = hero . findNearestEnemy ( ) while dis…" at bounding box center [292, 128] width 131 height 140
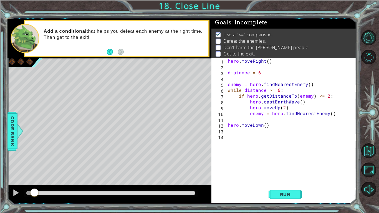
click at [260, 123] on div "hero . moveRight ( ) distance = 6 enemy = hero . findNearestEnemy ( ) while dis…" at bounding box center [292, 128] width 131 height 140
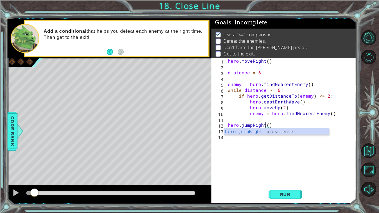
scroll to position [0, 2]
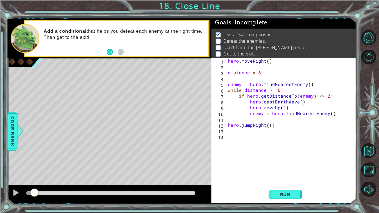
type textarea "hero.jumpRight()"
type textarea "hero.moveRight(3)"
click at [286, 191] on button "Run" at bounding box center [285, 194] width 33 height 14
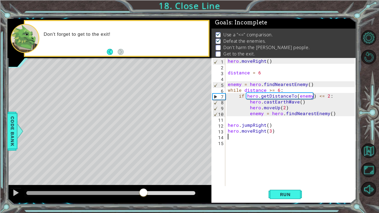
drag, startPoint x: 42, startPoint y: 192, endPoint x: 144, endPoint y: 203, distance: 102.2
click at [144, 203] on div "1 ההההההההההההההההההההההההההההההההההההההההההההההההההההההההההההההההההההההההההההה…" at bounding box center [181, 111] width 349 height 188
click at [17, 191] on div at bounding box center [15, 192] width 7 height 7
click at [271, 91] on div "hero . moveRight ( ) distance = 6 enemy = hero . findNearestEnemy ( ) while dis…" at bounding box center [292, 128] width 131 height 140
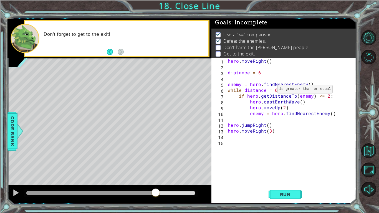
type textarea "while distance >= 6:"
click at [296, 117] on div "hero . moveRight ( ) distance = 6 enemy = hero . findNearestEnemy ( ) while dis…" at bounding box center [292, 128] width 131 height 140
click at [340, 113] on div "hero . moveRight ( ) distance = 6 enemy = hero . findNearestEnemy ( ) while dis…" at bounding box center [292, 128] width 131 height 140
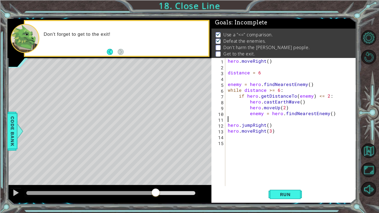
type textarea "enemy = hero.findNearestEnemy()"
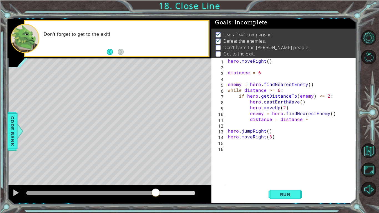
scroll to position [0, 5]
click at [297, 196] on button "Run" at bounding box center [285, 194] width 33 height 14
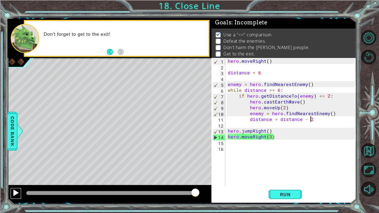
click at [14, 195] on div at bounding box center [15, 192] width 7 height 7
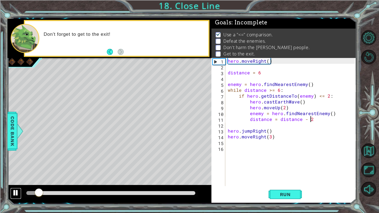
click at [14, 194] on div at bounding box center [15, 192] width 7 height 7
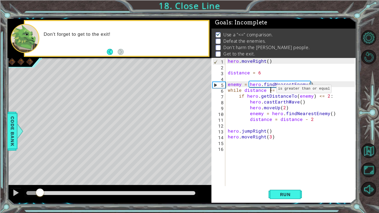
click at [269, 90] on div "hero . moveRight ( ) distance = 6 enemy = hero . findNearestEnemy ( ) while dis…" at bounding box center [292, 128] width 131 height 140
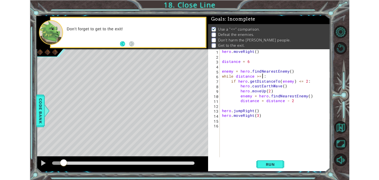
scroll to position [0, 3]
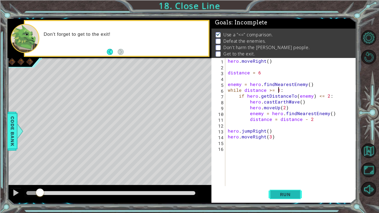
type textarea "while distance >= 1:"
click at [278, 188] on button "Run" at bounding box center [285, 194] width 33 height 14
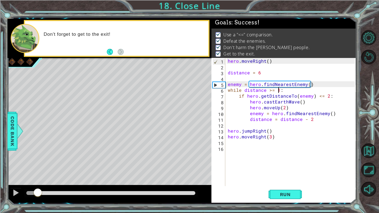
drag, startPoint x: 37, startPoint y: 191, endPoint x: 379, endPoint y: 213, distance: 342.3
click at [379, 213] on div "1 ההההההההההההההההההההההההההההההההההההההההההההההההההההההההההההההההההההההההההההה…" at bounding box center [189, 106] width 379 height 213
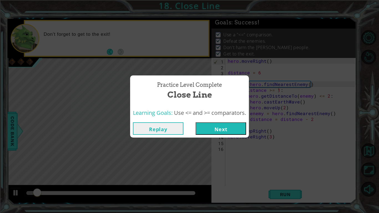
click at [231, 129] on button "Next" at bounding box center [221, 128] width 51 height 12
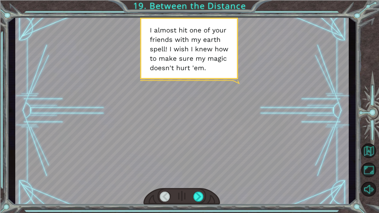
click at [185, 198] on div at bounding box center [182, 196] width 77 height 17
click at [191, 196] on div at bounding box center [182, 196] width 77 height 17
click at [196, 198] on div at bounding box center [199, 197] width 11 height 10
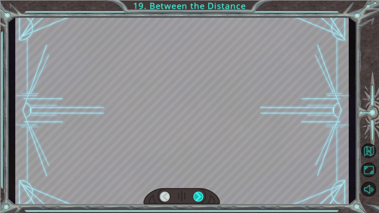
click at [196, 198] on div at bounding box center [199, 197] width 11 height 10
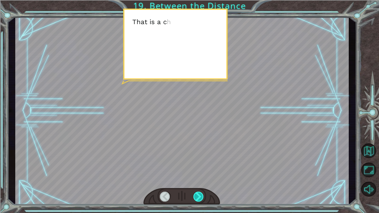
click at [196, 198] on div at bounding box center [199, 197] width 11 height 10
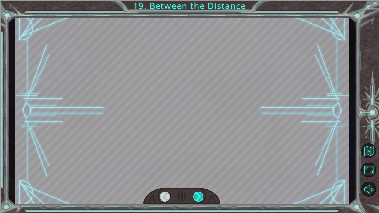
click at [196, 198] on div at bounding box center [199, 197] width 11 height 10
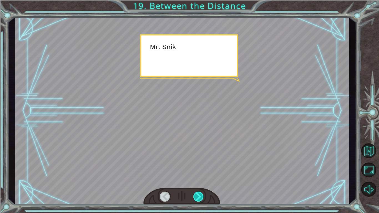
click at [196, 198] on div at bounding box center [199, 197] width 11 height 10
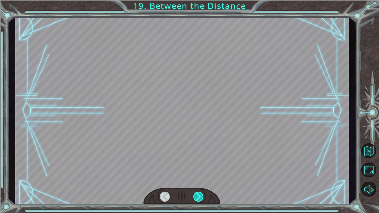
click at [196, 198] on div at bounding box center [199, 197] width 11 height 10
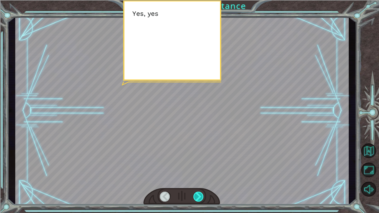
click at [196, 198] on div at bounding box center [199, 197] width 11 height 10
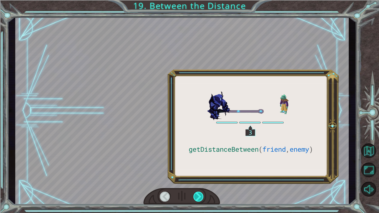
click at [196, 198] on div at bounding box center [199, 197] width 11 height 10
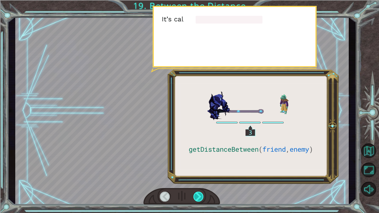
click at [196, 198] on div at bounding box center [199, 197] width 11 height 10
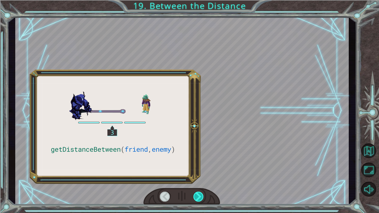
click at [196, 198] on div at bounding box center [199, 197] width 11 height 10
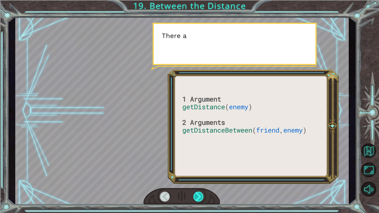
click at [196, 198] on div at bounding box center [199, 197] width 11 height 10
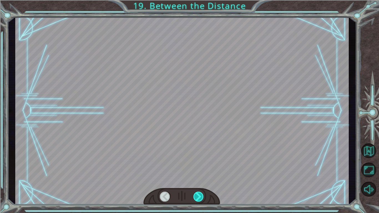
click at [196, 198] on div at bounding box center [199, 197] width 11 height 10
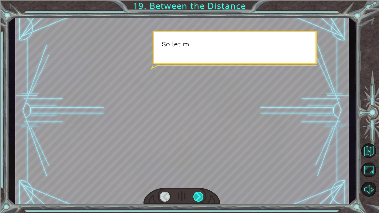
click at [196, 198] on div at bounding box center [199, 197] width 11 height 10
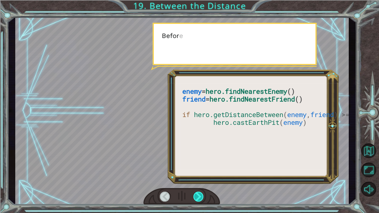
click at [196, 198] on div at bounding box center [199, 197] width 11 height 10
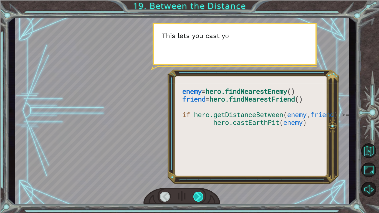
click at [196, 198] on div at bounding box center [199, 197] width 11 height 10
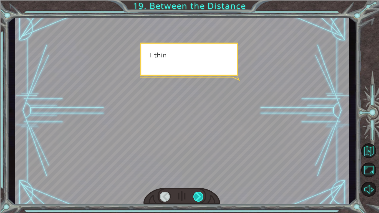
click at [196, 198] on div at bounding box center [199, 197] width 11 height 10
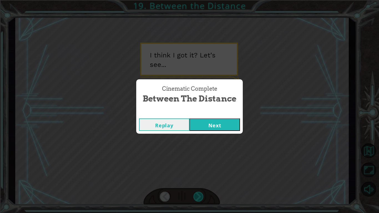
click at [196, 198] on div "Cinematic Complete Between the Distance Replay Next" at bounding box center [189, 106] width 379 height 213
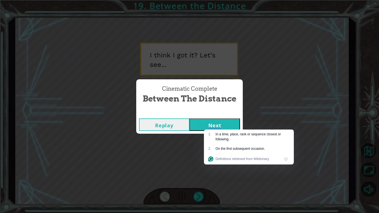
click at [223, 124] on button "Next" at bounding box center [215, 125] width 51 height 12
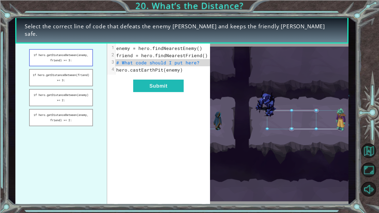
click at [69, 63] on button "if hero.getDistanceBetween(enemy, friend) >= 3:" at bounding box center [61, 57] width 64 height 17
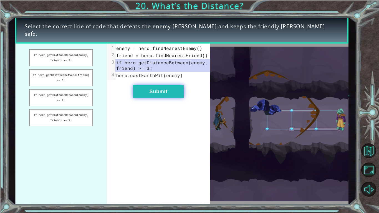
click at [169, 87] on button "Submit" at bounding box center [158, 91] width 51 height 12
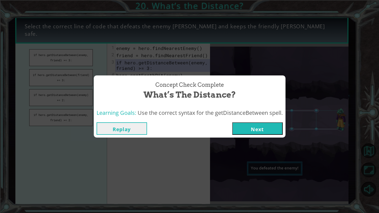
click at [255, 129] on button "Next" at bounding box center [257, 128] width 51 height 12
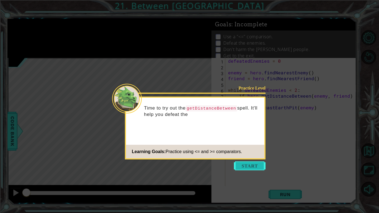
click at [250, 167] on button "Start" at bounding box center [250, 166] width 32 height 9
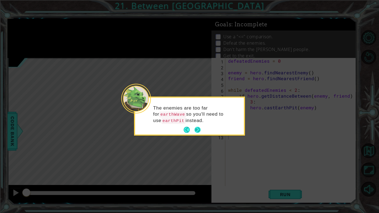
click at [196, 130] on button "Next" at bounding box center [198, 130] width 6 height 6
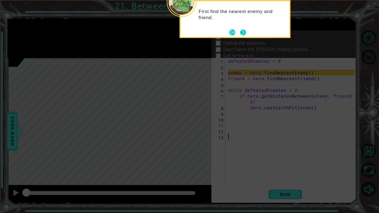
click at [242, 37] on div "First find the nearest enemy and friend." at bounding box center [235, 19] width 111 height 38
click at [244, 29] on button "Next" at bounding box center [243, 32] width 6 height 6
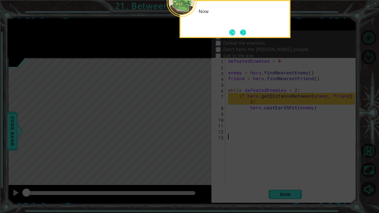
click at [244, 33] on button "Next" at bounding box center [243, 32] width 6 height 6
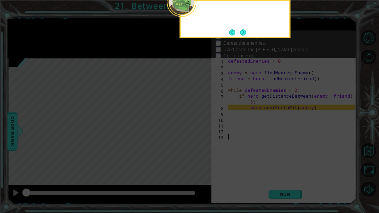
click at [244, 33] on button "Next" at bounding box center [243, 32] width 6 height 6
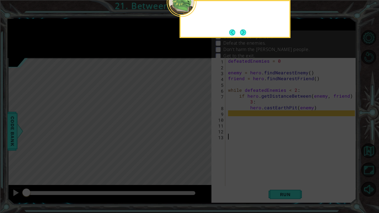
click at [244, 33] on button "Next" at bounding box center [243, 32] width 6 height 6
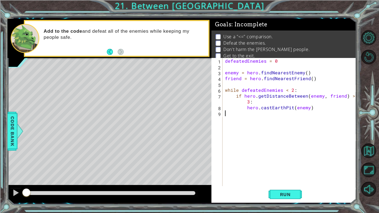
type textarea "hero.castEarthPit(enemy)"
